Goal: Information Seeking & Learning: Stay updated

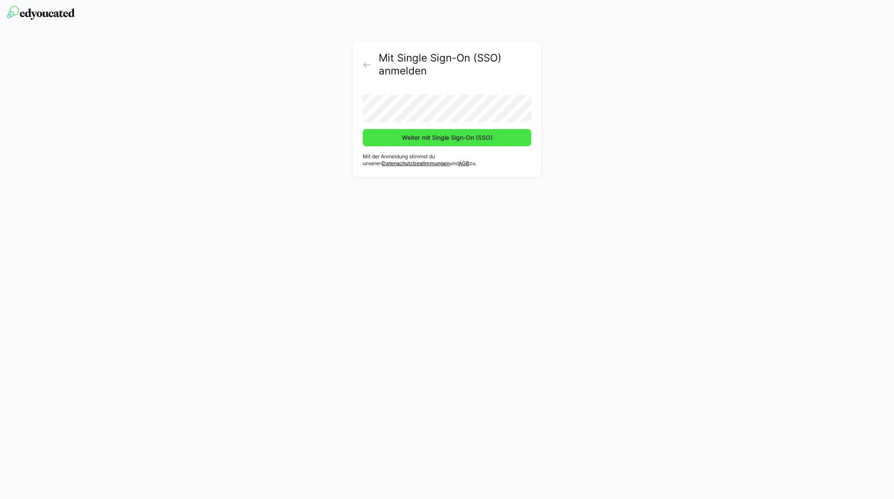
click at [401, 141] on span "Weiter mit Single Sign-On (SSO)" at bounding box center [447, 137] width 93 height 9
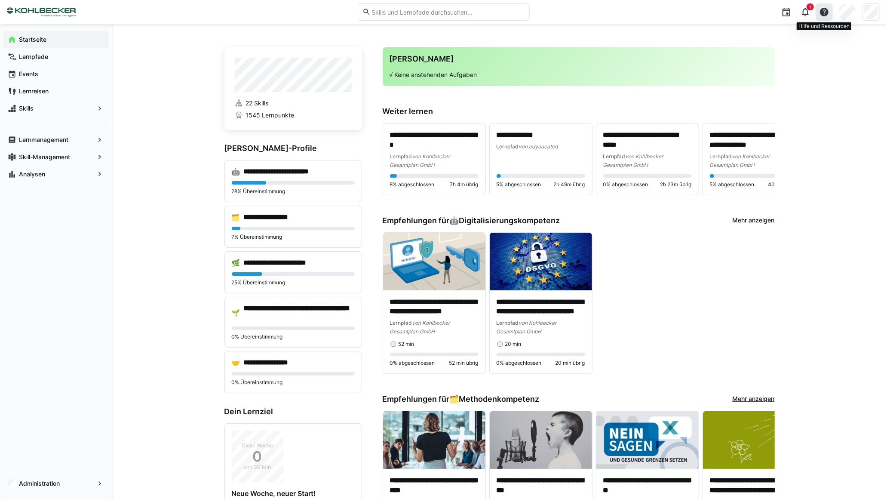
click at [824, 15] on eds-icon at bounding box center [824, 12] width 10 height 10
click at [783, 53] on span "Was gibt's Neues?" at bounding box center [789, 60] width 86 height 18
